Goal: Task Accomplishment & Management: Manage account settings

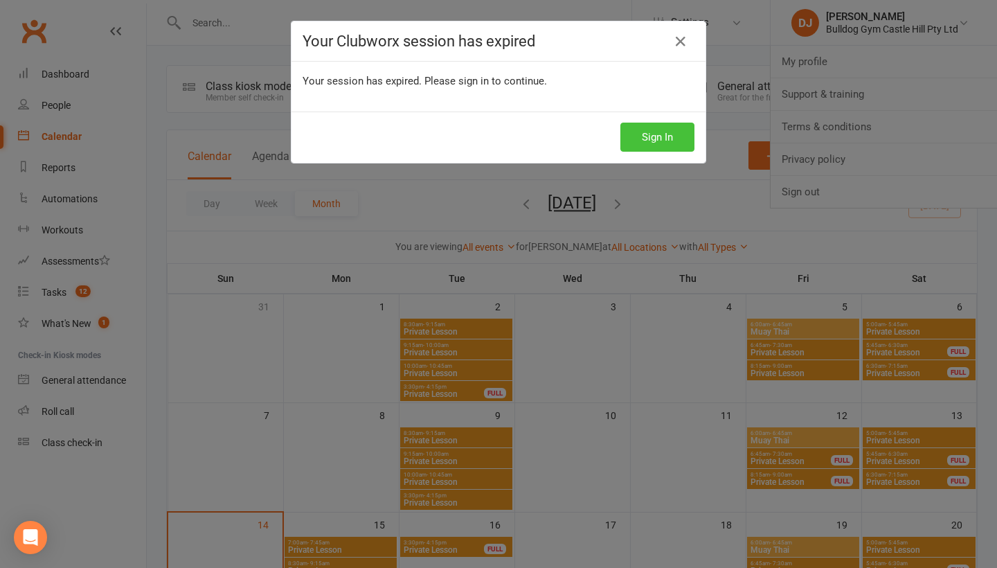
click at [652, 140] on button "Sign In" at bounding box center [657, 137] width 74 height 29
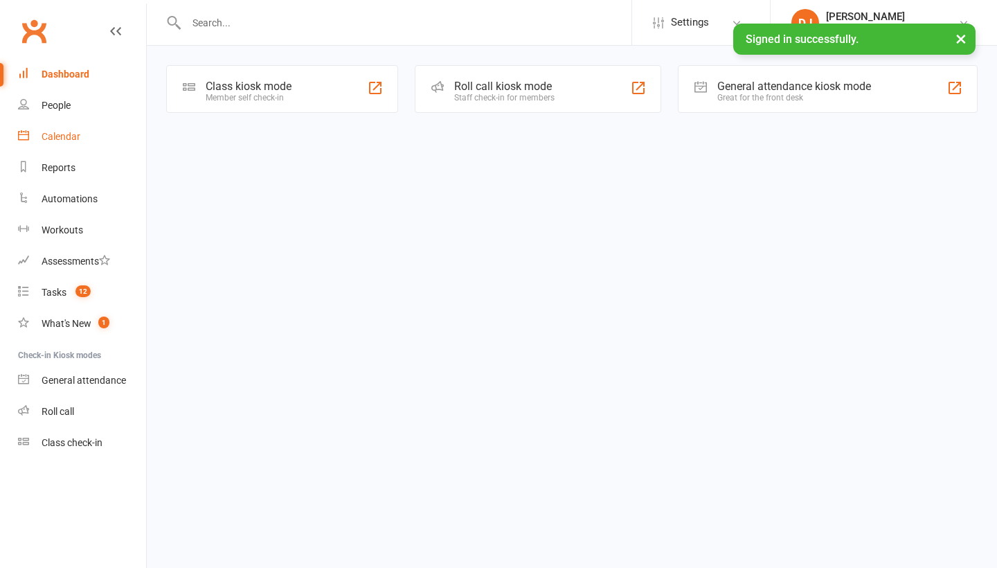
click at [66, 141] on div "Calendar" at bounding box center [61, 136] width 39 height 11
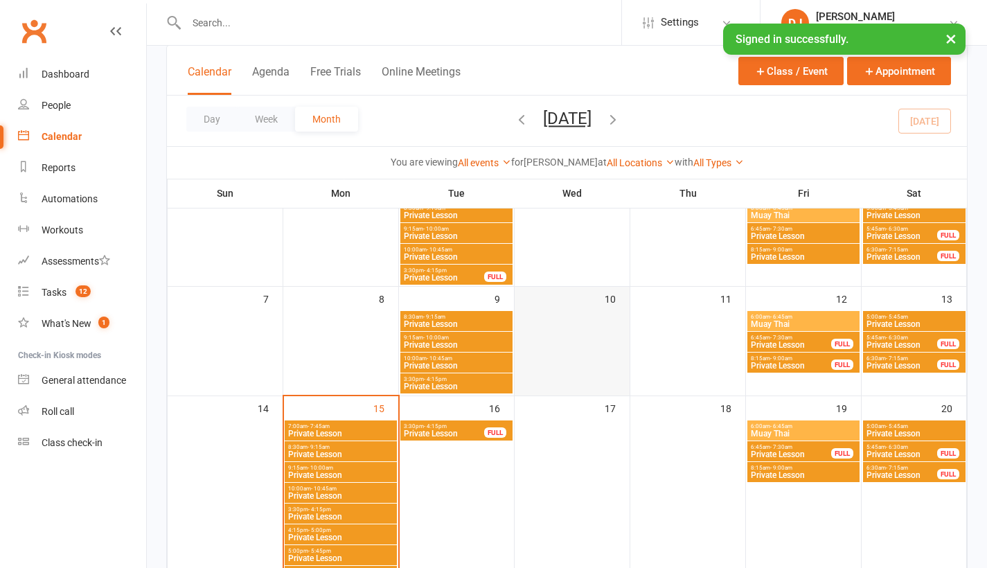
scroll to position [217, 0]
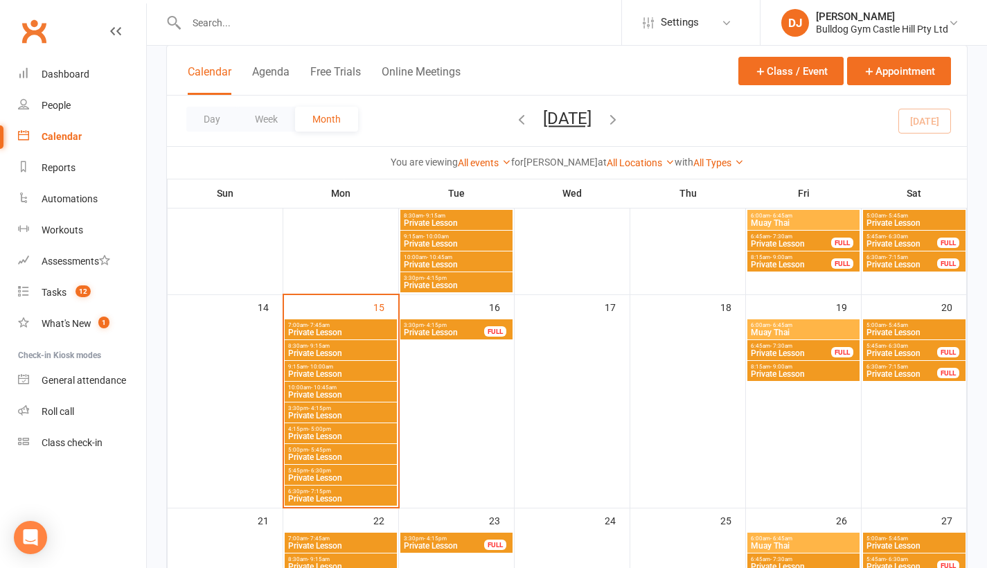
click at [798, 350] on span "Private Lesson" at bounding box center [791, 353] width 82 height 8
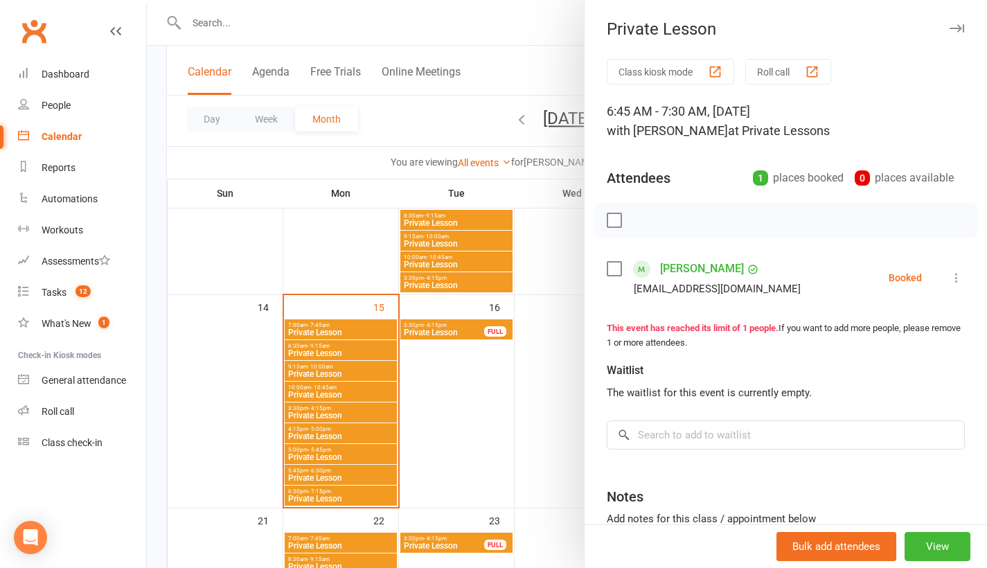
click at [949, 29] on icon "button" at bounding box center [956, 28] width 15 height 8
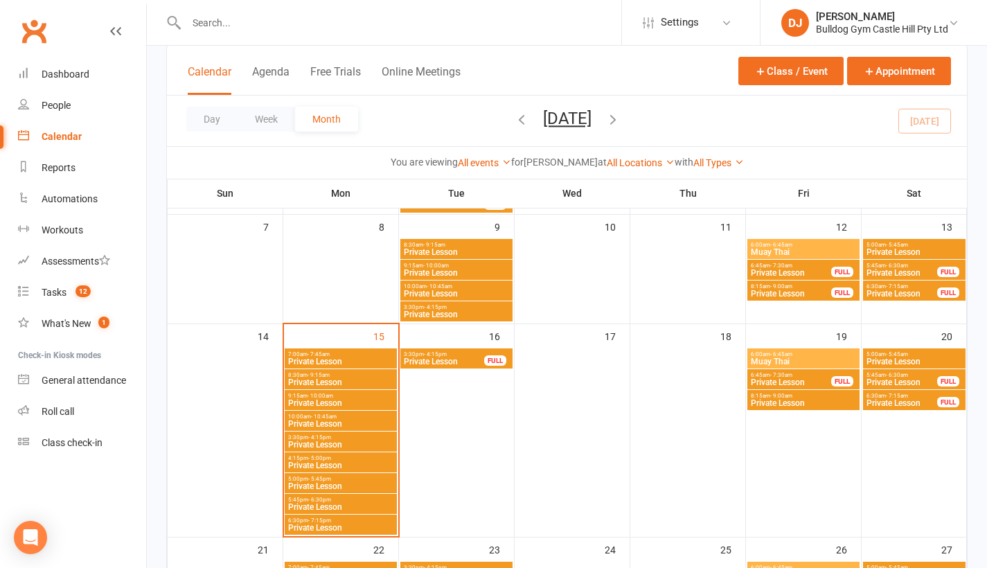
scroll to position [307, 0]
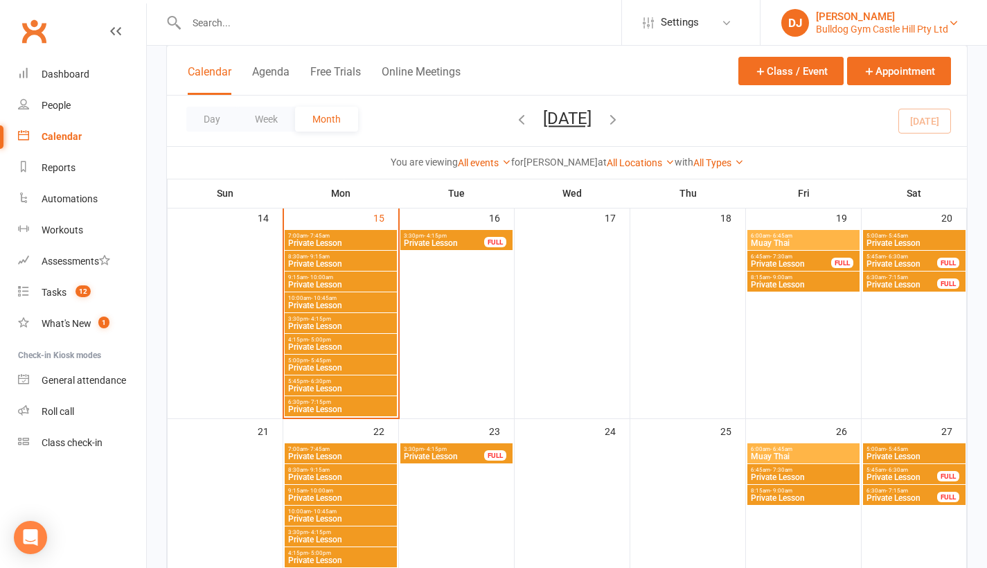
click at [895, 19] on div "[PERSON_NAME]" at bounding box center [882, 16] width 132 height 12
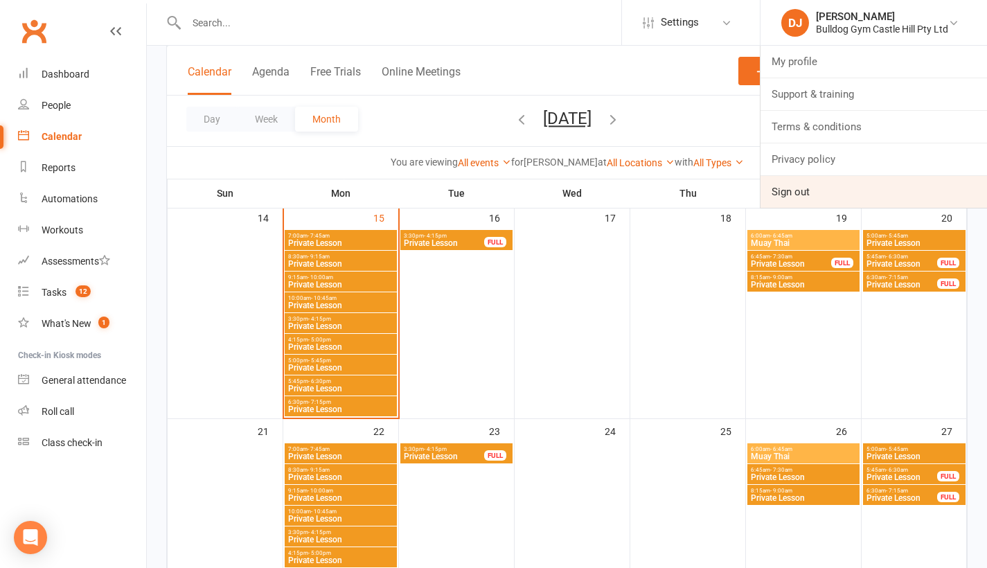
click at [802, 188] on link "Sign out" at bounding box center [873, 192] width 226 height 32
